Goal: Use online tool/utility: Utilize a website feature to perform a specific function

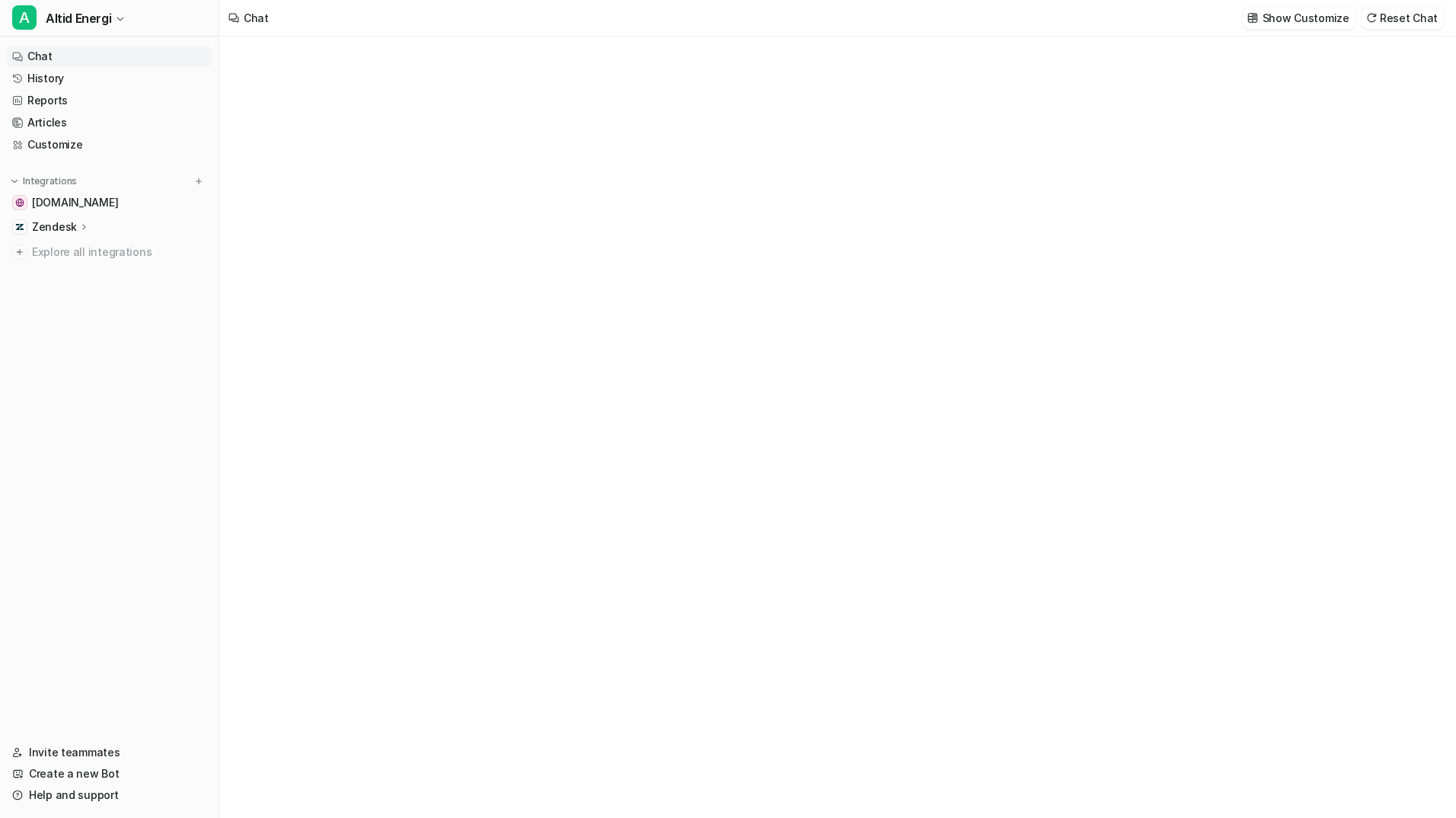
type textarea "**********"
click at [50, 79] on link "History" at bounding box center [109, 79] width 206 height 21
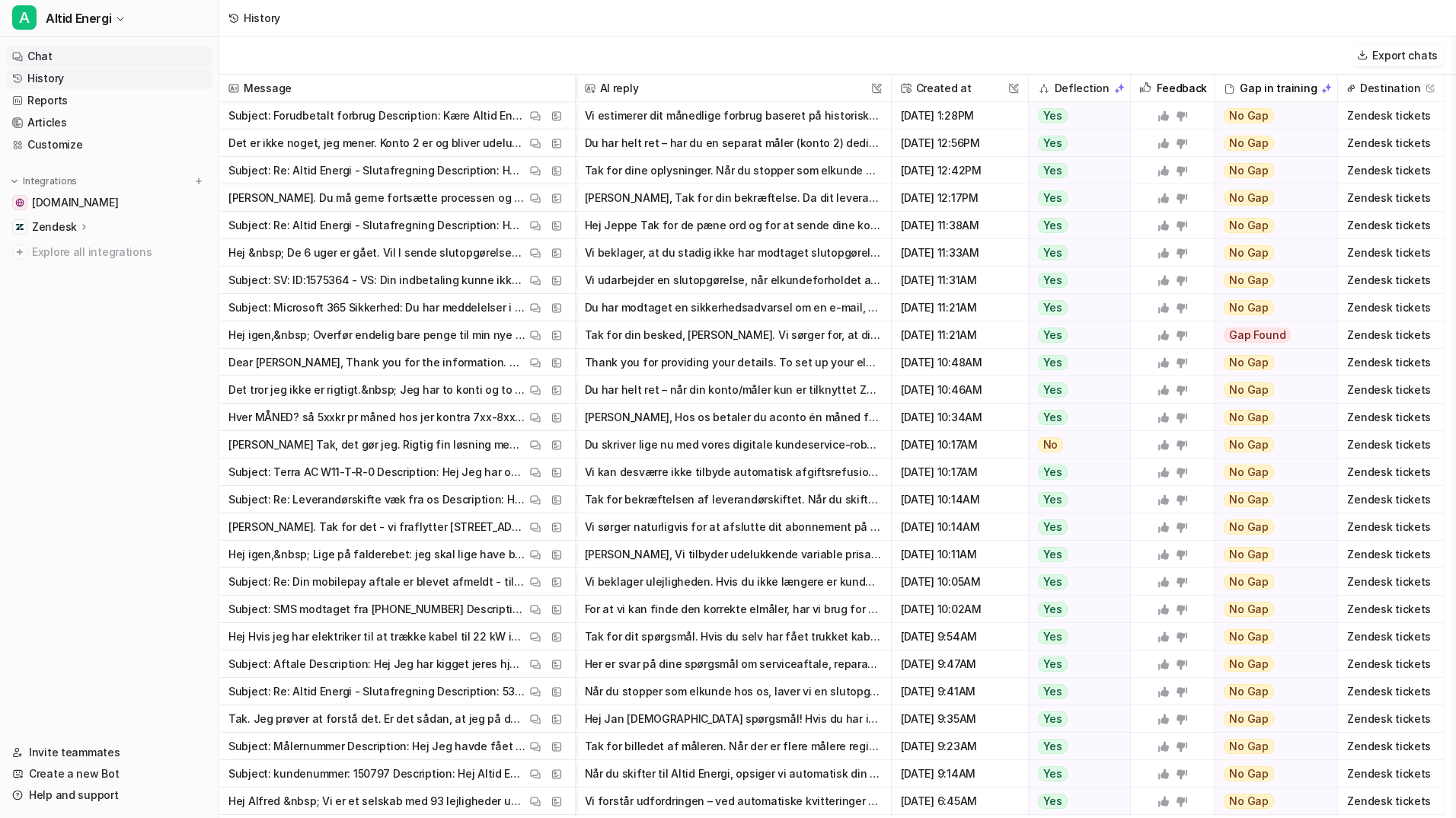
click at [97, 57] on link "Chat" at bounding box center [109, 57] width 206 height 21
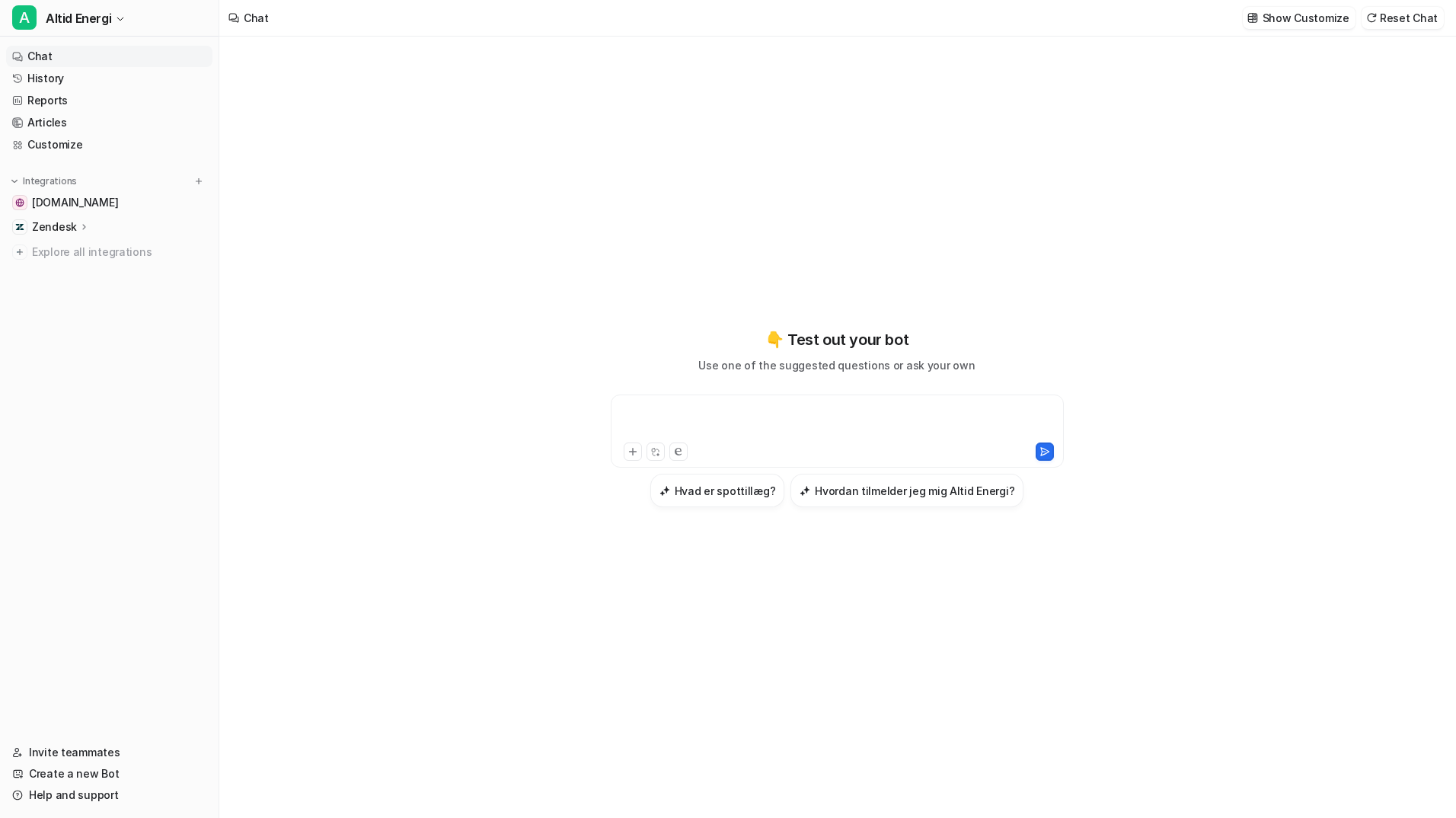
click at [750, 414] on div at bounding box center [838, 422] width 446 height 35
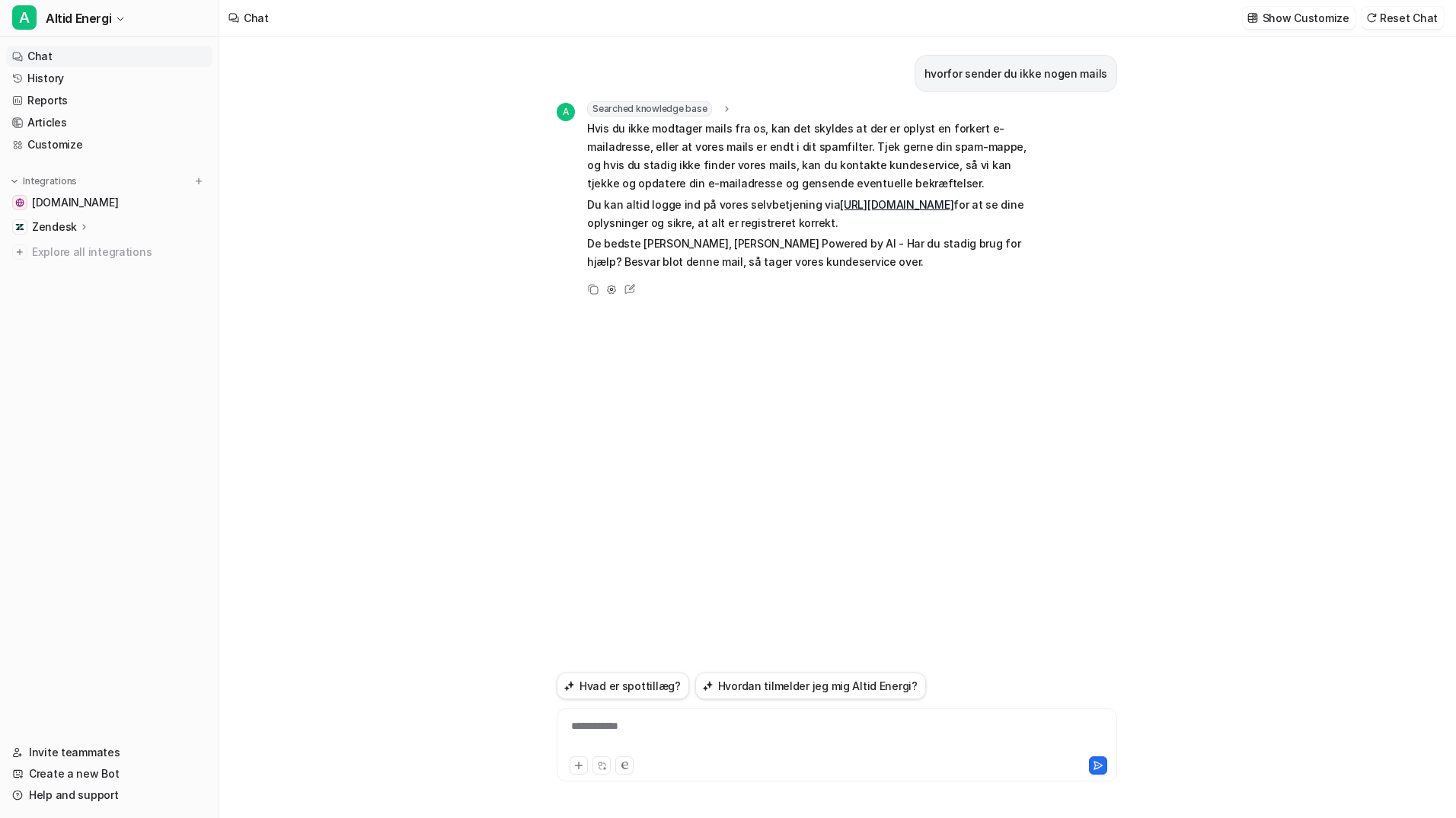
click at [74, 226] on div "Zendesk" at bounding box center [60, 226] width 57 height 15
click at [87, 271] on link "Sources" at bounding box center [117, 271] width 190 height 21
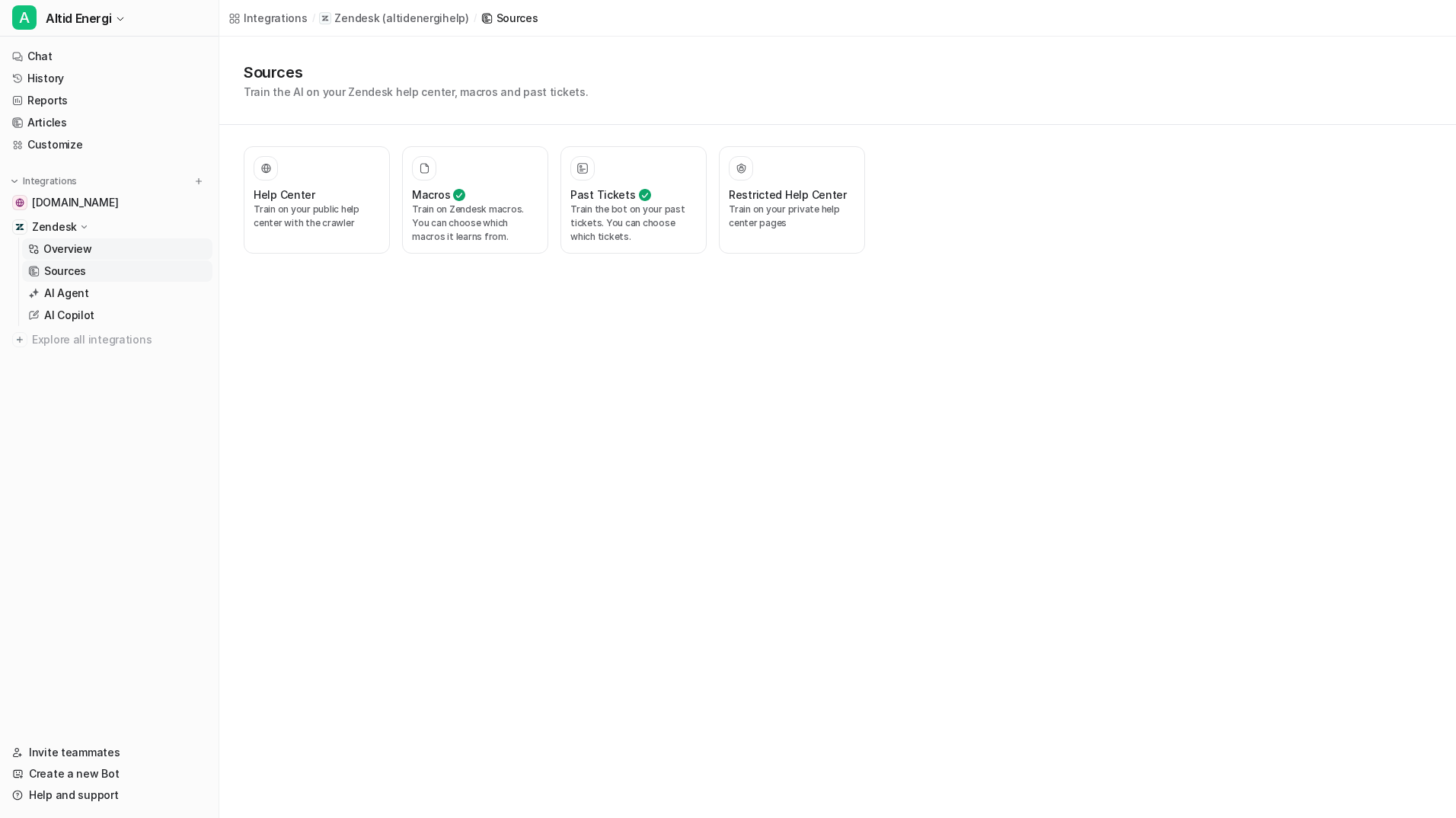
click at [88, 248] on p "Overview" at bounding box center [67, 248] width 49 height 15
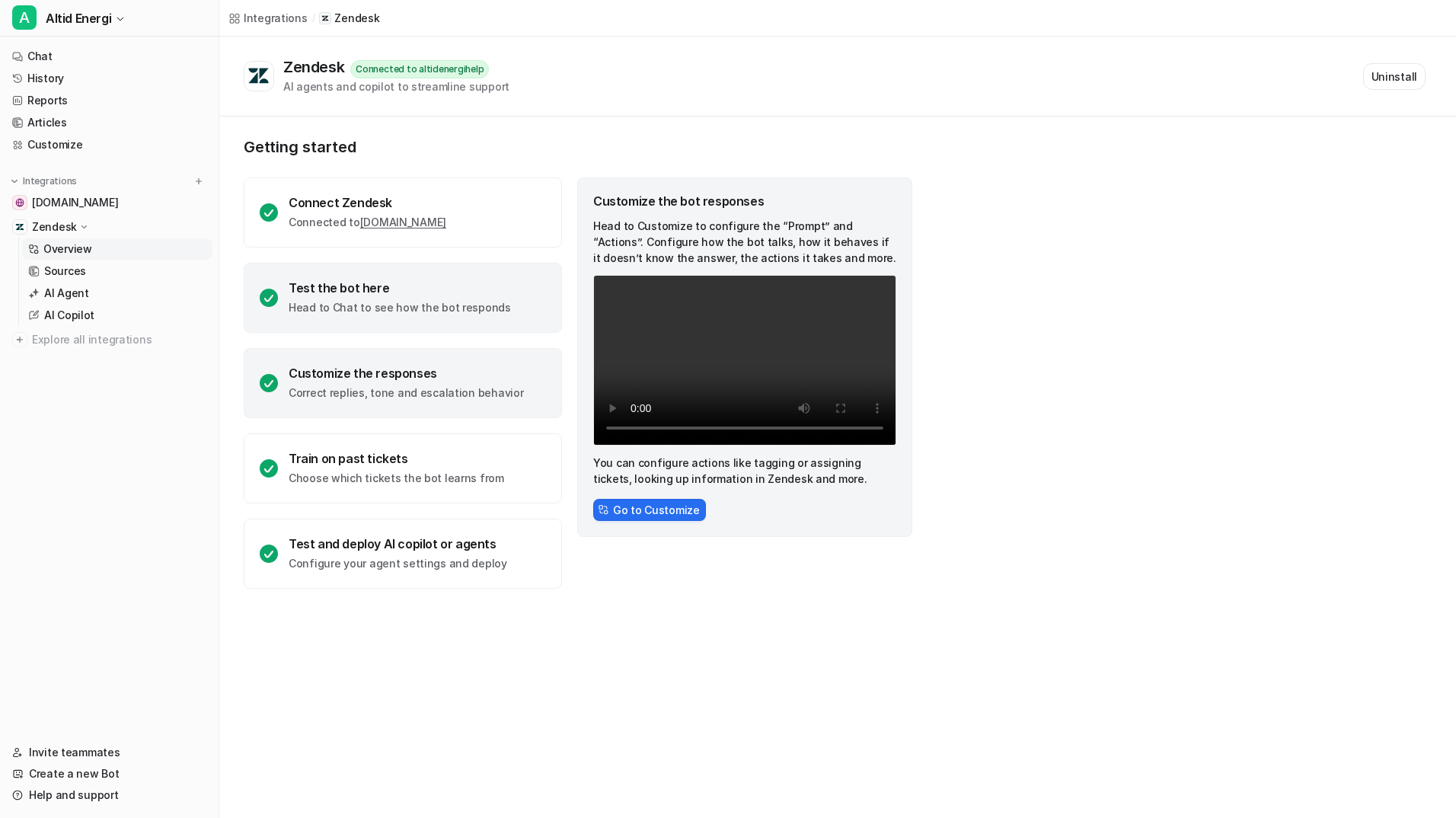
click at [387, 282] on div "Test the bot here" at bounding box center [399, 287] width 222 height 15
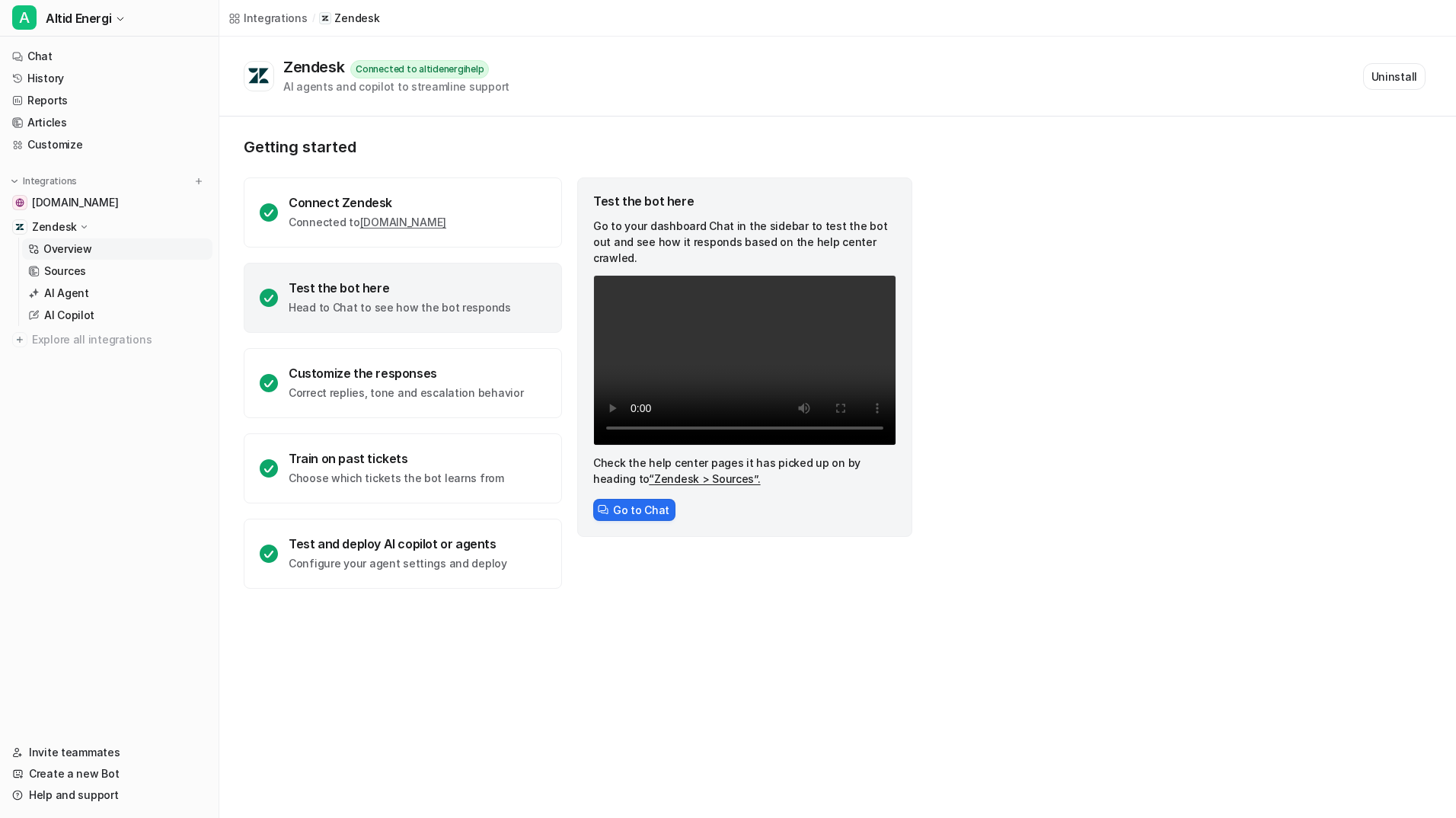
click at [1055, 395] on div "Getting started Connect Zendesk Connected to [DOMAIN_NAME] Test the bot here He…" at bounding box center [838, 363] width 1237 height 493
